Goal: Task Accomplishment & Management: Complete application form

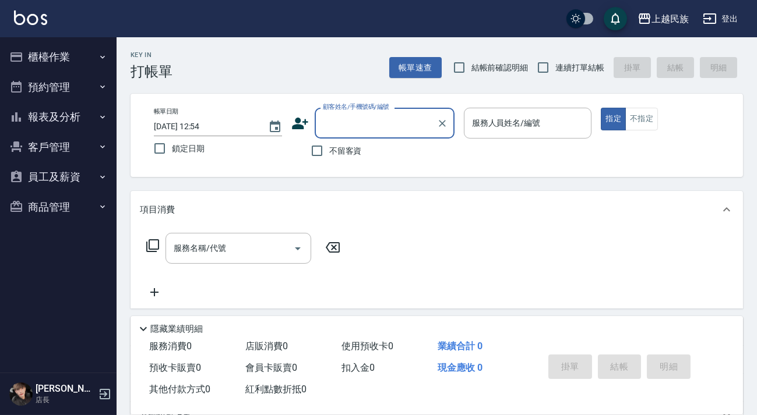
click at [45, 61] on button "櫃檯作業" at bounding box center [58, 57] width 107 height 30
click at [301, 121] on icon at bounding box center [299, 123] width 17 height 17
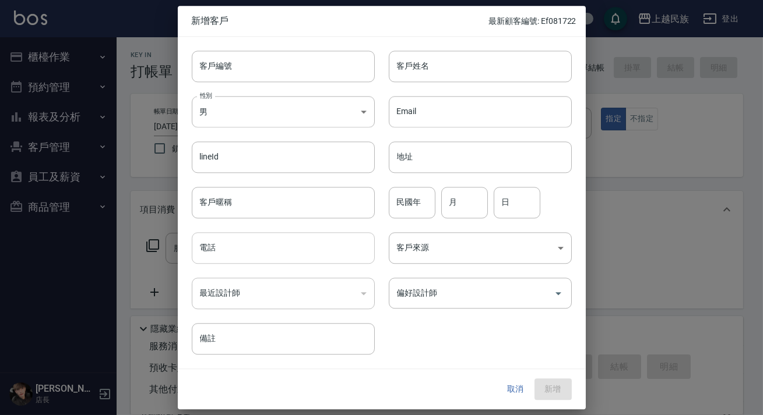
click at [279, 253] on input "電話" at bounding box center [283, 247] width 183 height 31
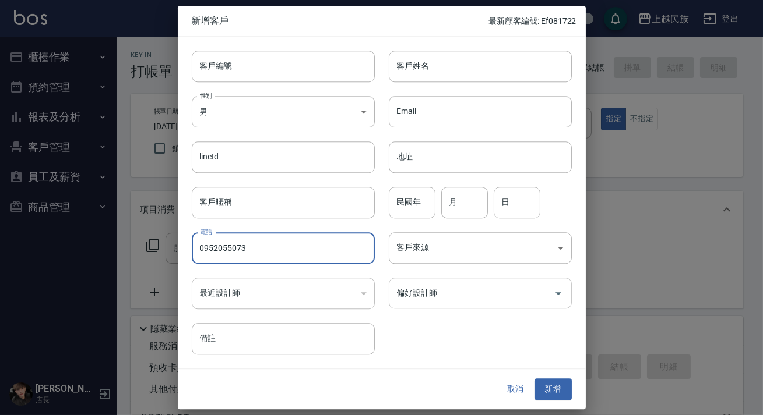
type input "0952055073"
click at [423, 298] on div "偏好設計師 偏好設計師" at bounding box center [480, 293] width 183 height 31
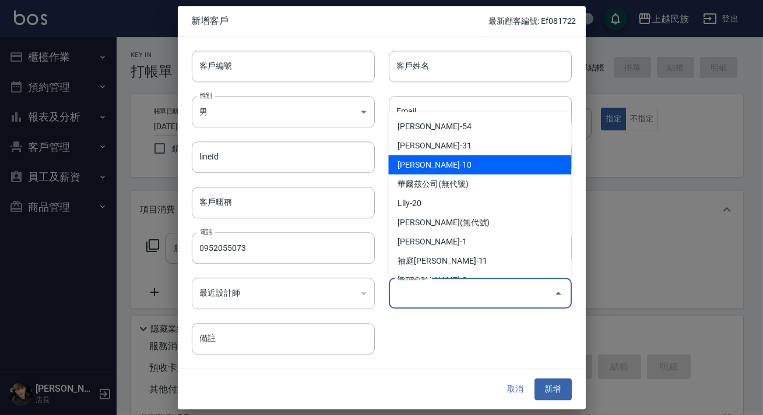
click at [455, 164] on li "[PERSON_NAME]-10" at bounding box center [479, 164] width 183 height 19
type input "[PERSON_NAME]"
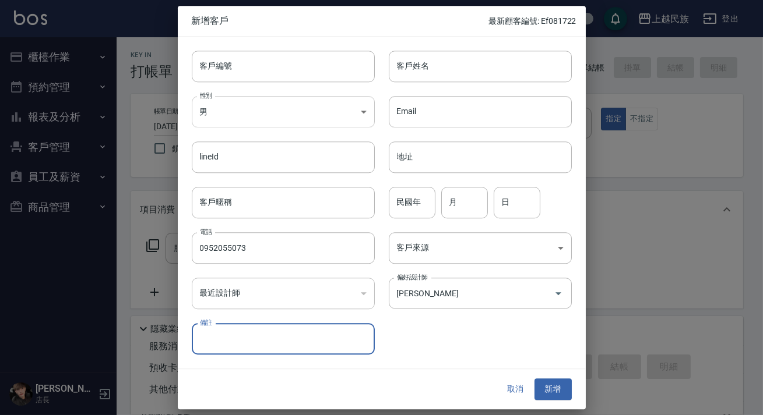
click at [276, 115] on body "上越民族 登出 櫃檯作業 打帳單 帳單列表 現金收支登錄 材料自購登錄 每日結帳 排班表 現場電腦打卡 預約管理 預約管理 單日預約紀錄 單週預約紀錄 報表及…" at bounding box center [381, 283] width 763 height 567
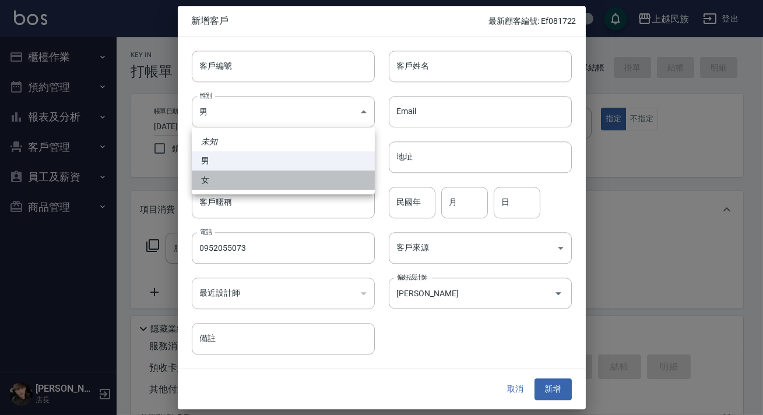
click at [276, 181] on li "女" at bounding box center [283, 180] width 183 height 19
type input "[DEMOGRAPHIC_DATA]"
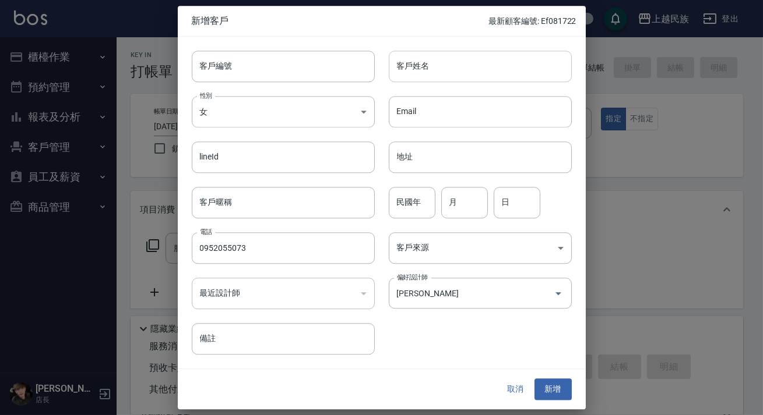
click at [414, 78] on input "客戶姓名" at bounding box center [480, 66] width 183 height 31
type input "[PERSON_NAME]"
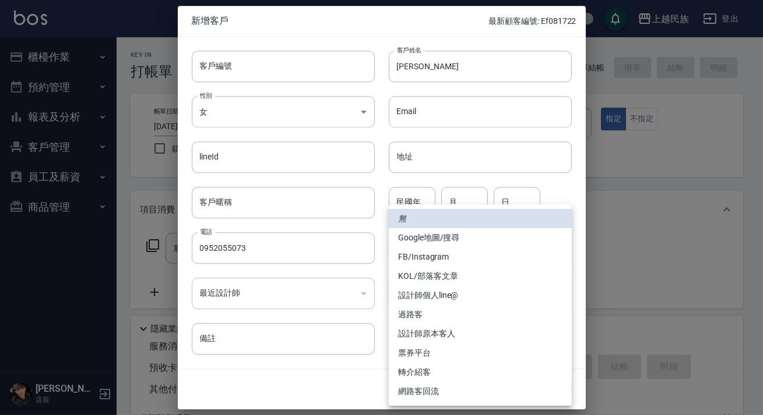
click at [429, 256] on body "上越民族 登出 櫃檯作業 打帳單 帳單列表 現金收支登錄 材料自購登錄 每日結帳 排班表 現場電腦打卡 預約管理 預約管理 單日預約紀錄 單週預約紀錄 報表及…" at bounding box center [381, 283] width 763 height 567
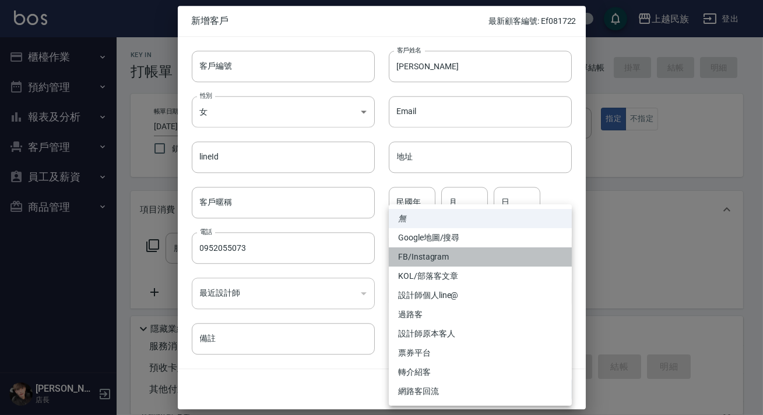
click at [439, 248] on li "FB/Instagram" at bounding box center [480, 257] width 183 height 19
type input "FB/Instagram"
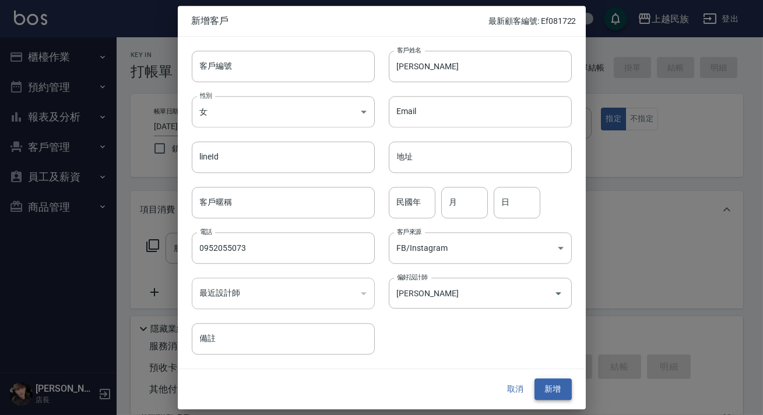
click at [547, 382] on button "新增" at bounding box center [552, 390] width 37 height 22
